Goal: Navigation & Orientation: Find specific page/section

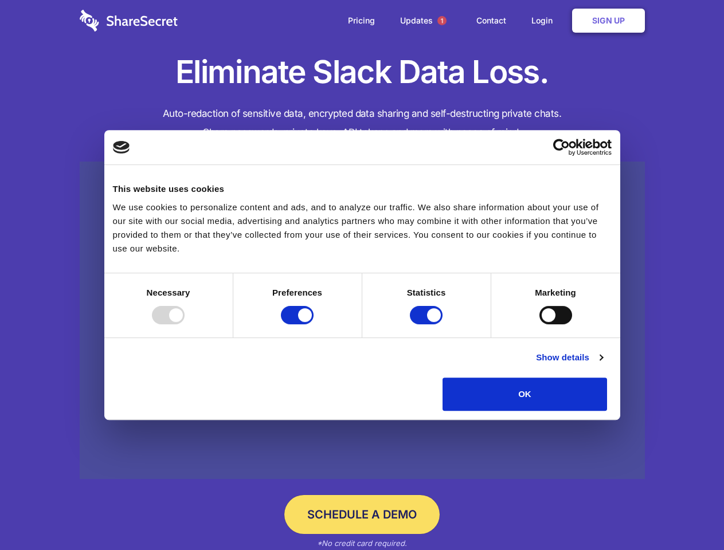
click at [184, 324] on div at bounding box center [168, 315] width 33 height 18
click at [313, 324] on input "Preferences" at bounding box center [297, 315] width 33 height 18
checkbox input "false"
click at [427, 324] on input "Statistics" at bounding box center [426, 315] width 33 height 18
checkbox input "false"
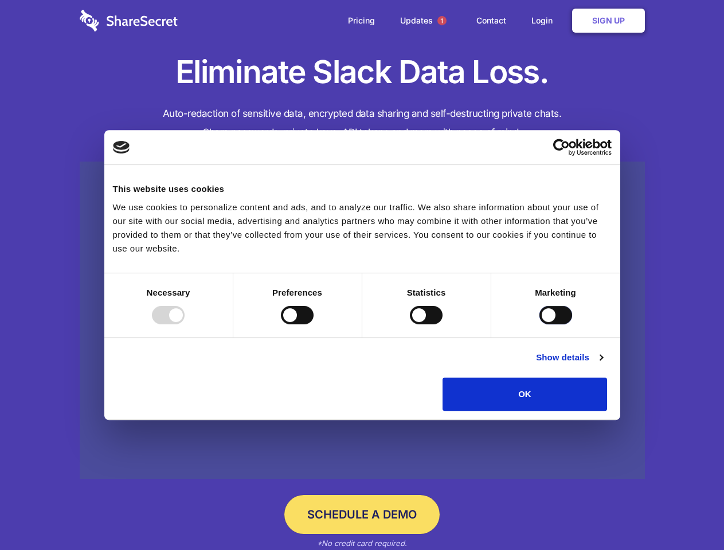
click at [539, 324] on input "Marketing" at bounding box center [555, 315] width 33 height 18
checkbox input "true"
click at [602, 364] on link "Show details" at bounding box center [569, 358] width 66 height 14
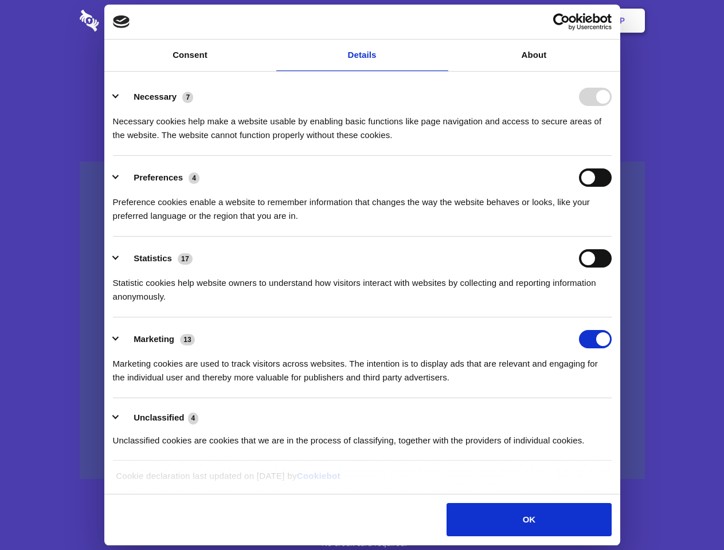
click at [611, 156] on li "Necessary 7 Necessary cookies help make a website usable by enabling basic func…" at bounding box center [362, 115] width 498 height 81
click at [441, 21] on span "1" at bounding box center [441, 20] width 9 height 9
